Goal: Task Accomplishment & Management: Use online tool/utility

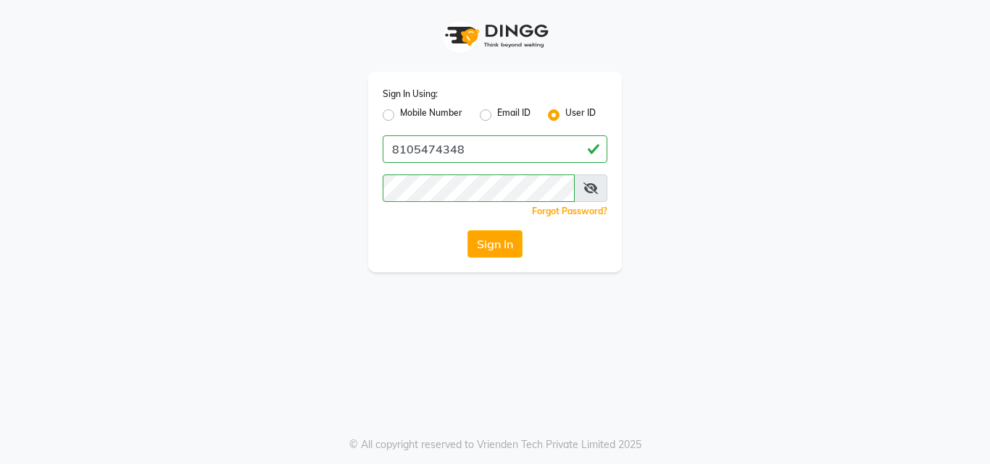
click at [395, 113] on div "Mobile Number" at bounding box center [423, 115] width 80 height 17
click at [400, 114] on label "Mobile Number" at bounding box center [431, 115] width 62 height 17
click at [400, 114] on input "Mobile Number" at bounding box center [404, 111] width 9 height 9
radio input "true"
radio input "false"
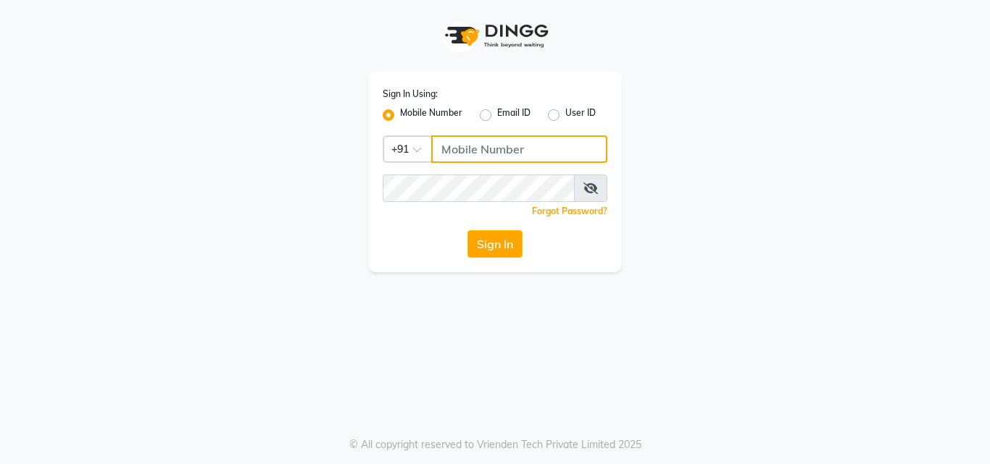
click at [465, 154] on input "Username" at bounding box center [519, 150] width 176 height 28
type input "8105474348"
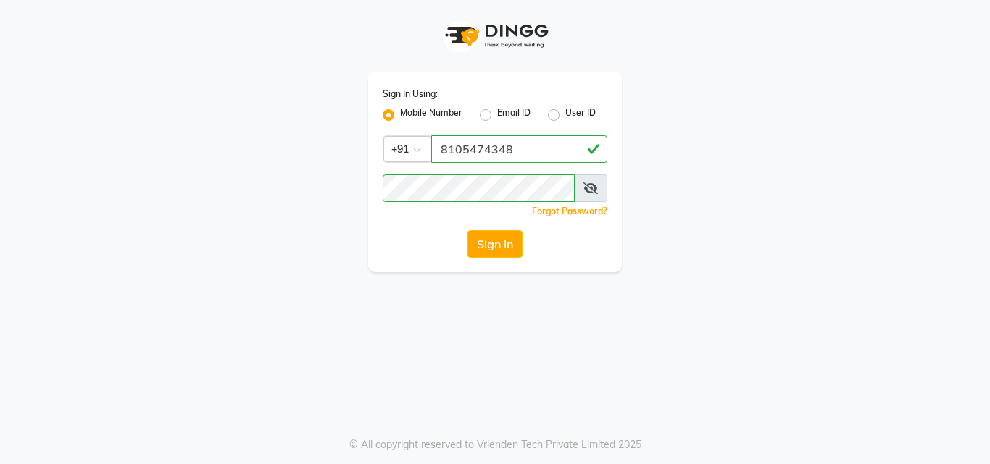
click at [496, 259] on div "Sign In Using: Mobile Number Email ID User ID Country Code × [PHONE_NUMBER] Rem…" at bounding box center [495, 172] width 254 height 201
click at [494, 249] on button "Sign In" at bounding box center [494, 244] width 55 height 28
